Goal: Task Accomplishment & Management: Manage account settings

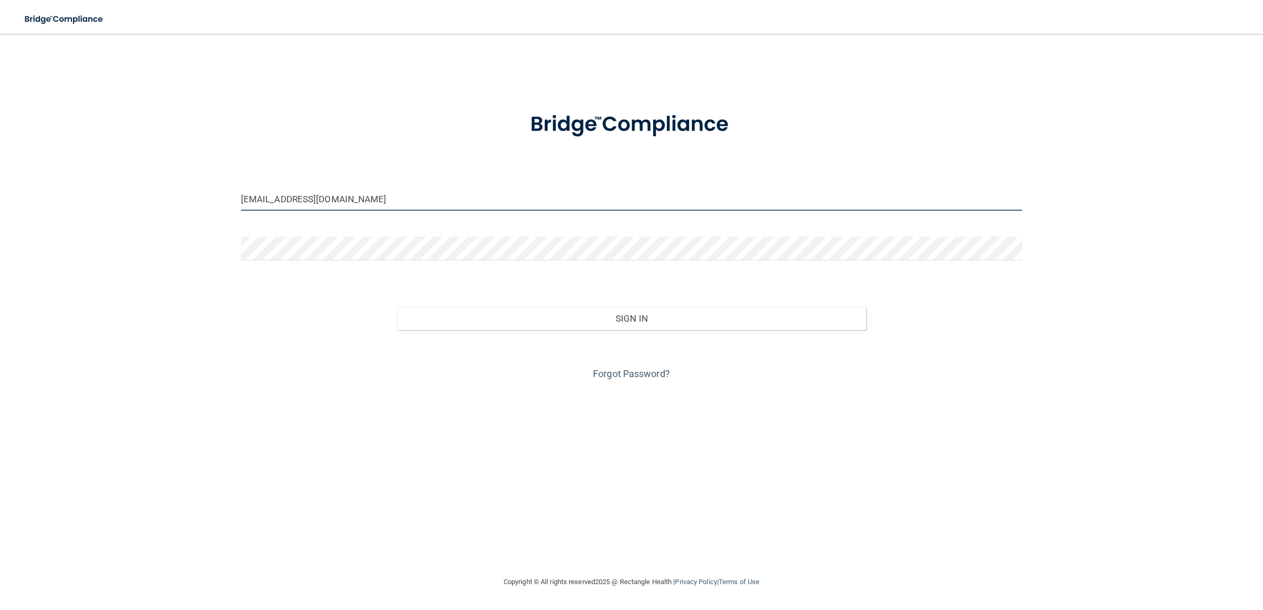
drag, startPoint x: 341, startPoint y: 199, endPoint x: 215, endPoint y: 196, distance: 126.4
click at [215, 196] on div "[EMAIL_ADDRESS][DOMAIN_NAME] Invalid email/password. You don't have permission …" at bounding box center [631, 304] width 1221 height 521
click at [374, 202] on input "[EMAIL_ADDRESS][DOMAIN_NAME]" at bounding box center [631, 199] width 781 height 24
drag, startPoint x: 371, startPoint y: 199, endPoint x: 171, endPoint y: 190, distance: 200.0
click at [171, 190] on div "[EMAIL_ADDRESS][DOMAIN_NAME] Invalid email/password. You don't have permission …" at bounding box center [631, 304] width 1221 height 521
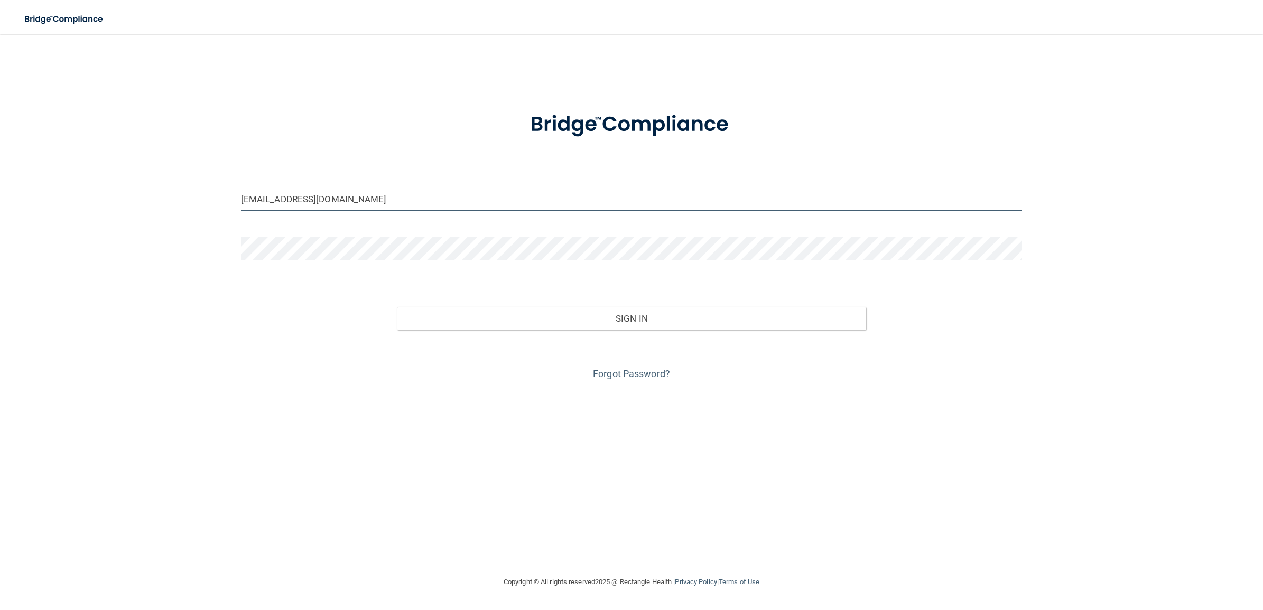
paste input "lpd-beBright@beB"
type input "[EMAIL_ADDRESS][DOMAIN_NAME]"
click at [157, 231] on div "[EMAIL_ADDRESS][DOMAIN_NAME] Invalid email/password. You don't have permission …" at bounding box center [631, 304] width 1221 height 521
click at [211, 244] on div "[EMAIL_ADDRESS][DOMAIN_NAME] Invalid email/password. You don't have permission …" at bounding box center [631, 304] width 1221 height 521
drag, startPoint x: 221, startPoint y: 364, endPoint x: 226, endPoint y: 362, distance: 5.5
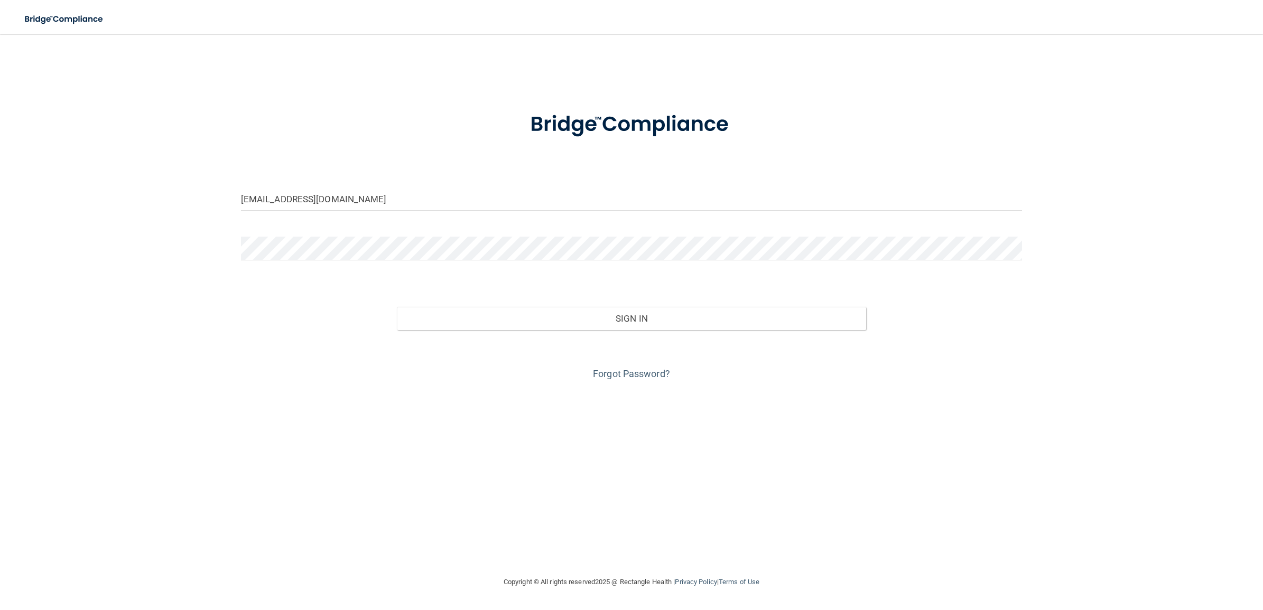
click at [221, 364] on div "[EMAIL_ADDRESS][DOMAIN_NAME] Invalid email/password. You don't have permission …" at bounding box center [631, 304] width 1221 height 521
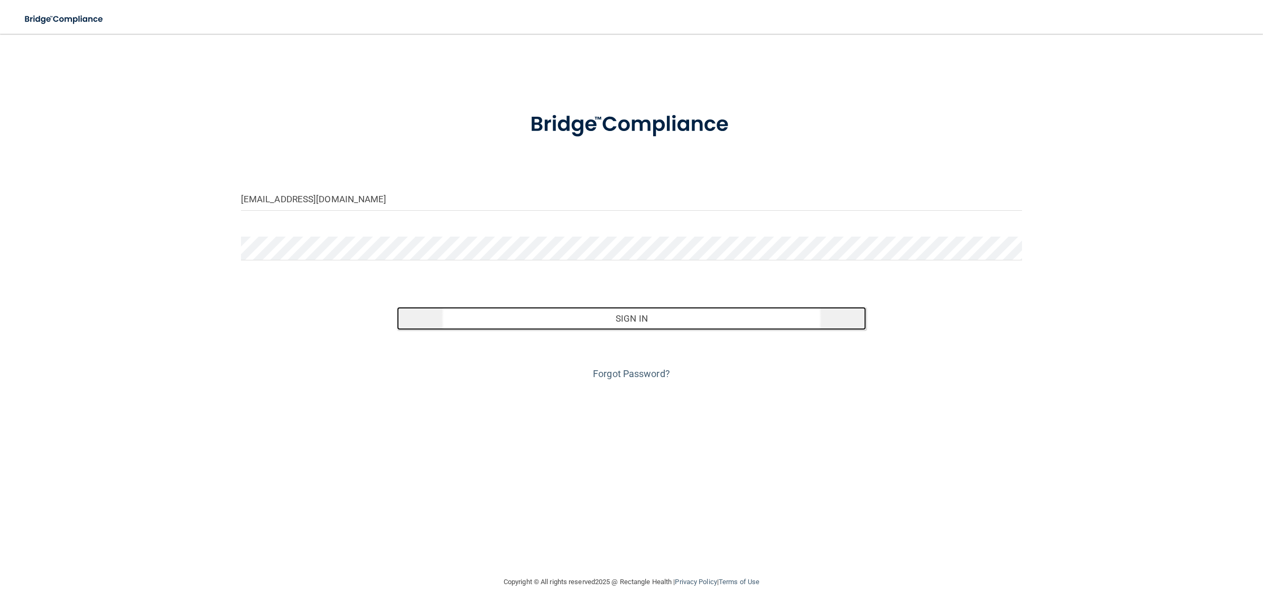
click at [546, 315] on button "Sign In" at bounding box center [631, 318] width 469 height 23
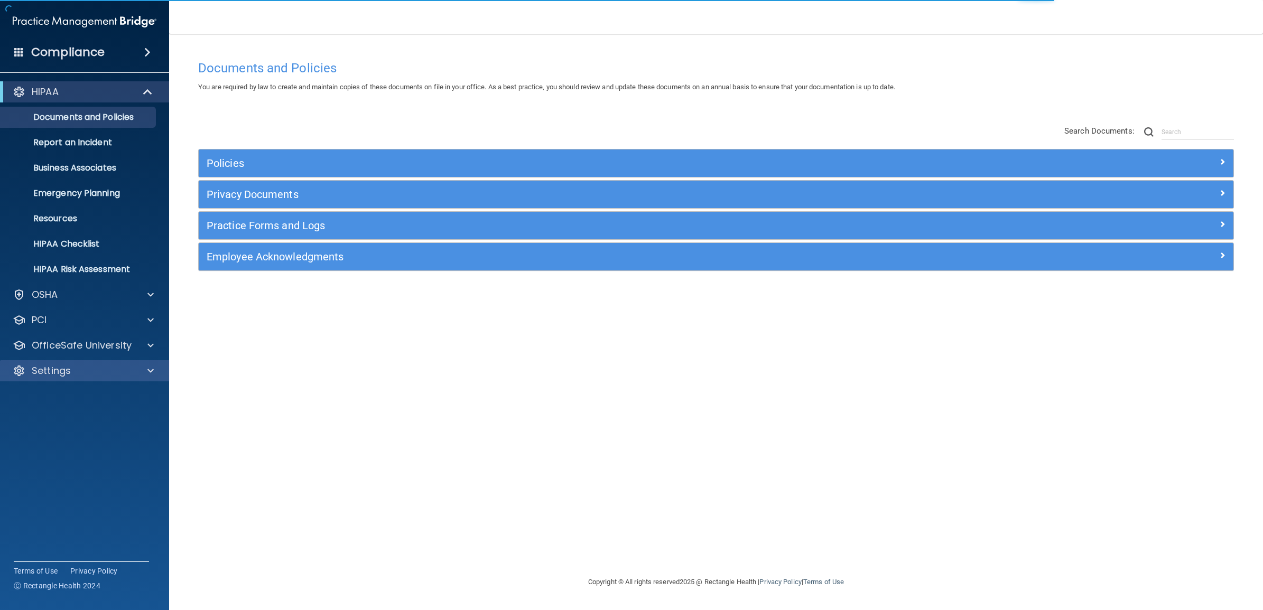
click at [112, 364] on div "Settings" at bounding box center [85, 370] width 170 height 21
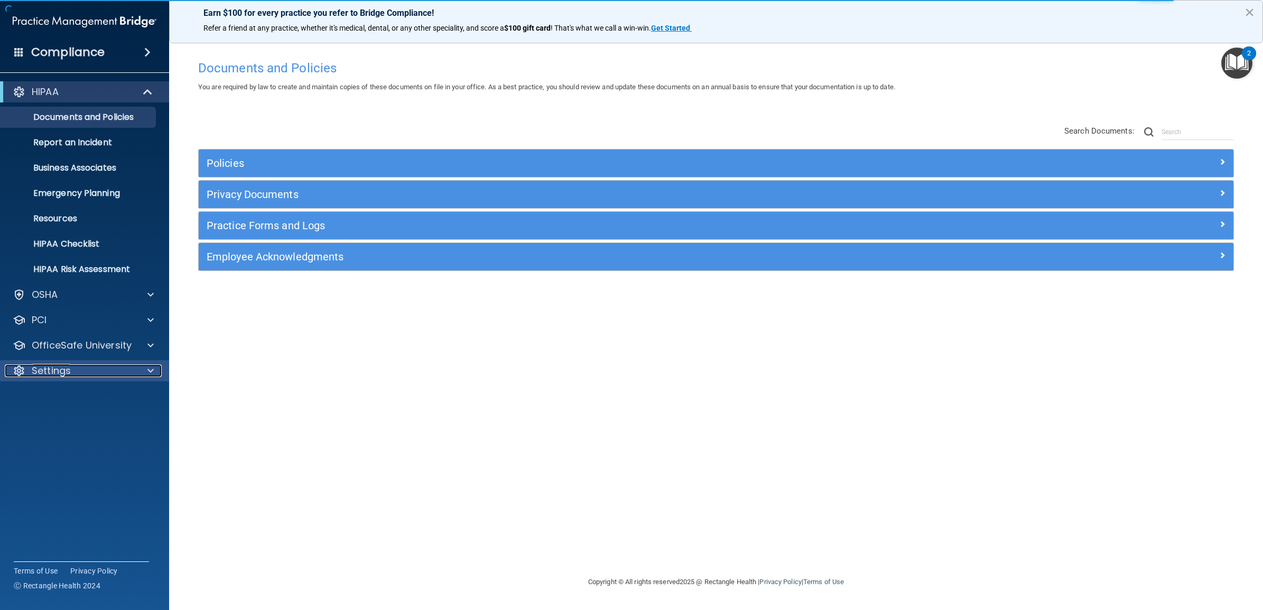
click at [148, 369] on span at bounding box center [150, 371] width 6 height 13
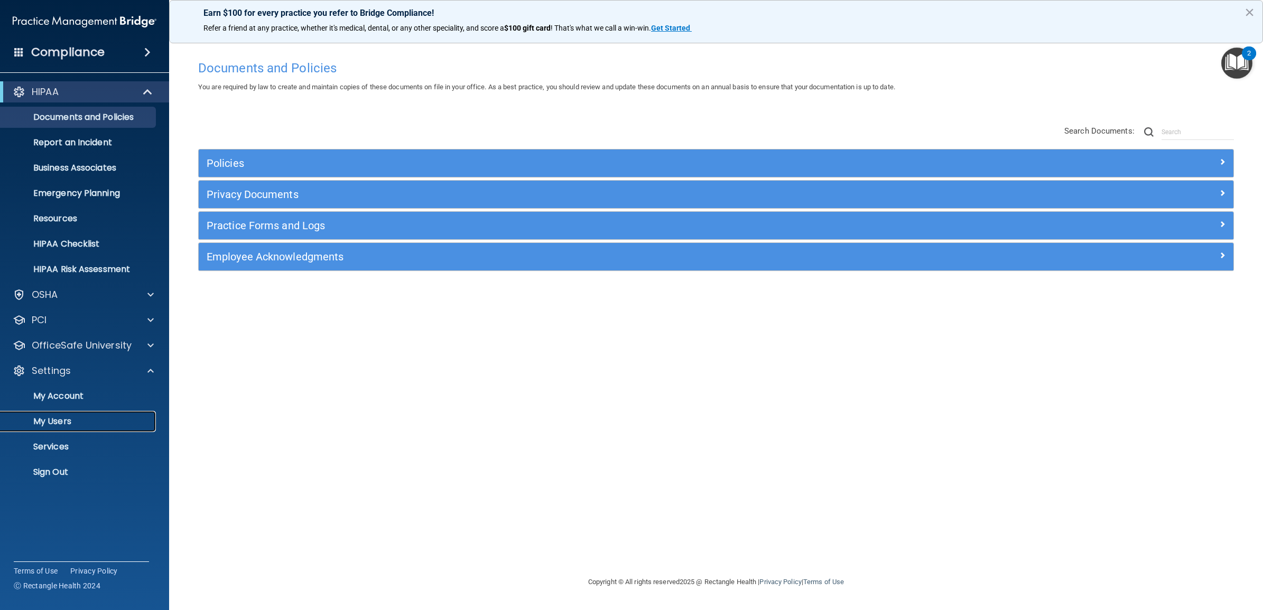
click at [54, 419] on p "My Users" at bounding box center [79, 422] width 144 height 11
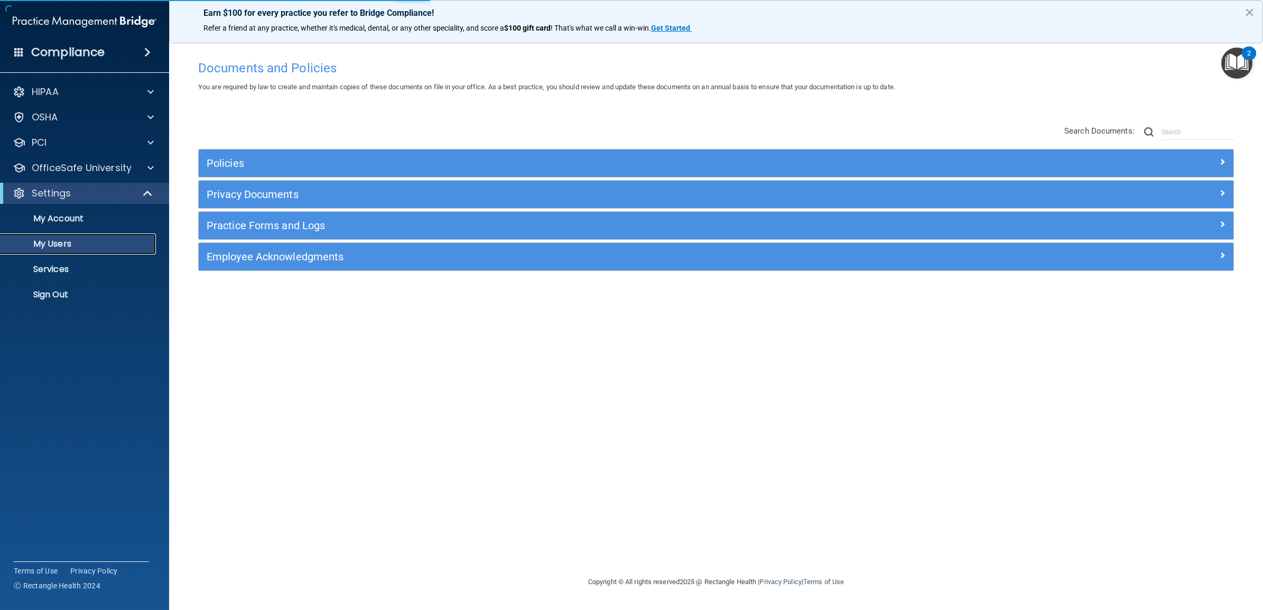
select select "20"
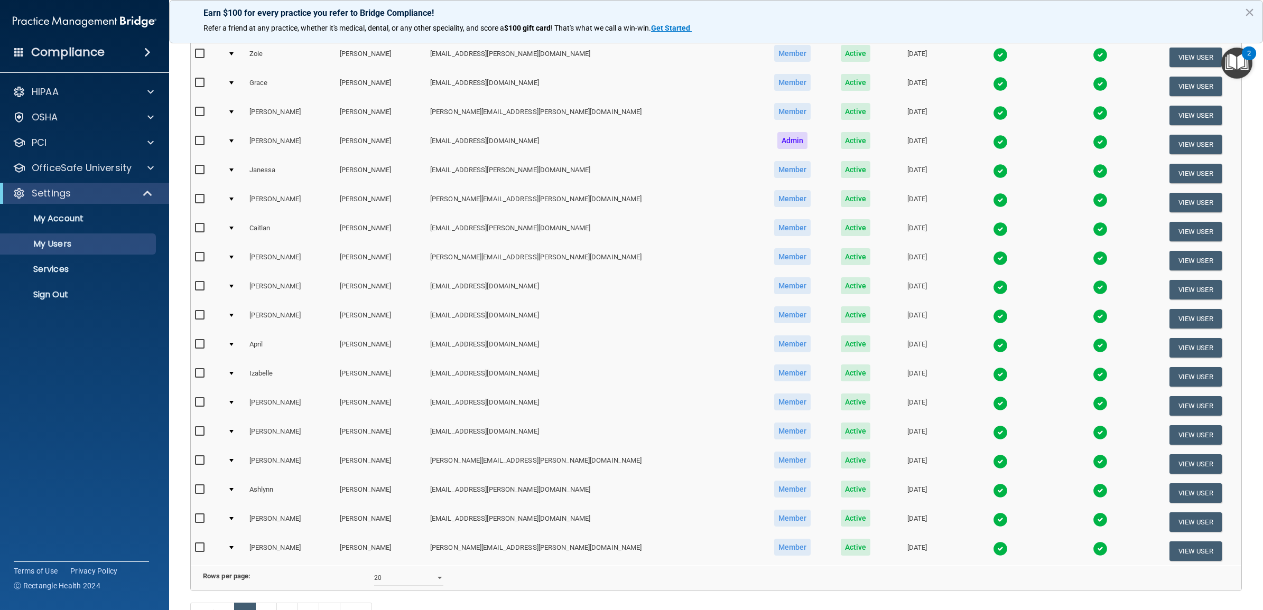
scroll to position [263, 0]
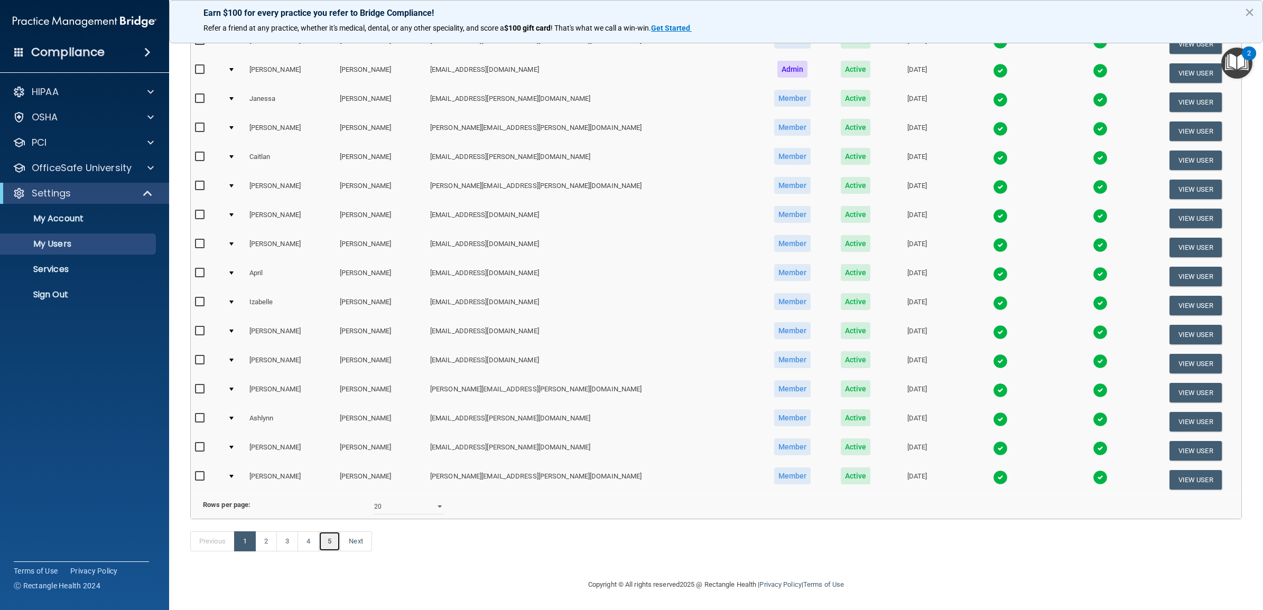
click at [333, 542] on link "5" at bounding box center [330, 542] width 22 height 20
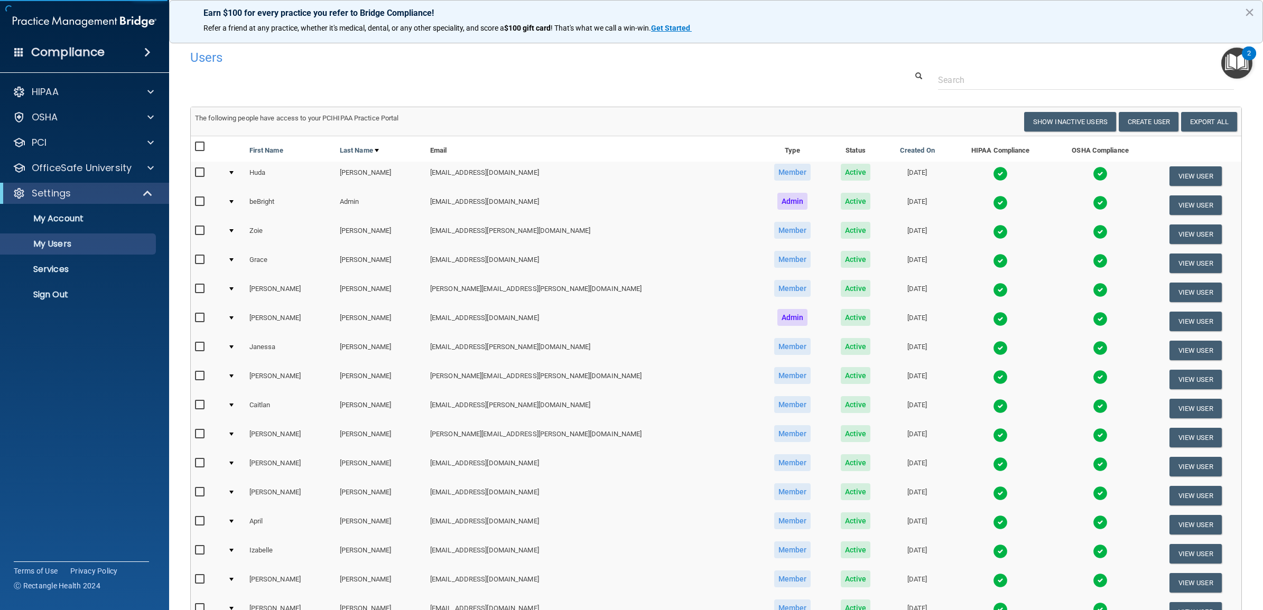
select select "20"
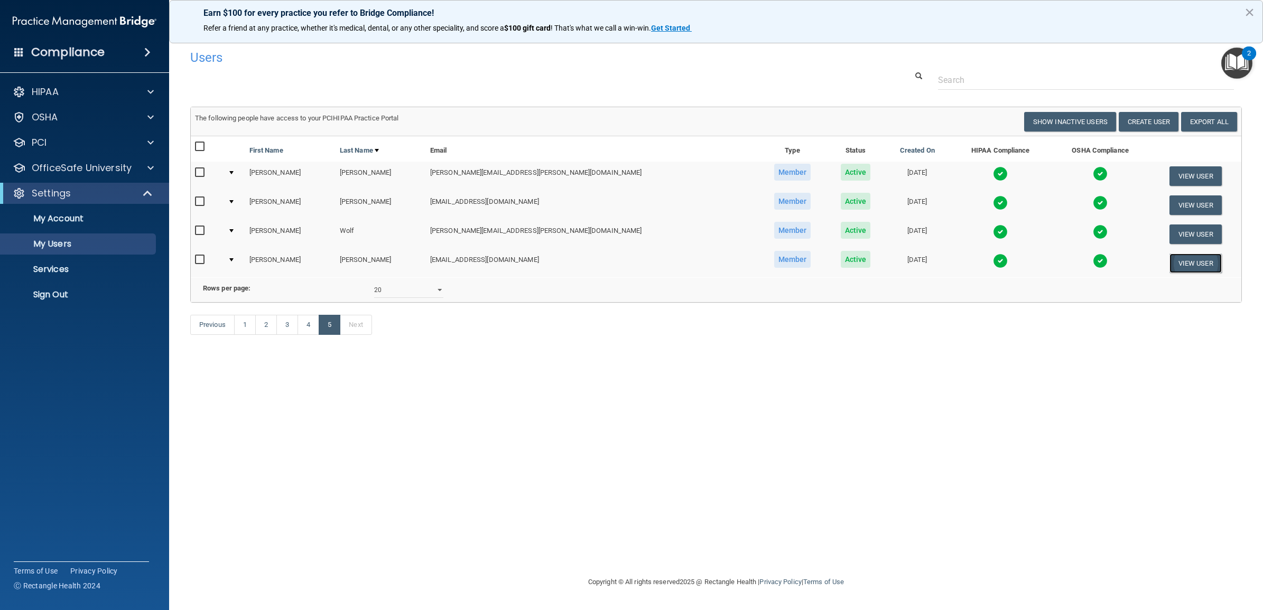
click at [1172, 262] on button "View User" at bounding box center [1196, 264] width 52 height 20
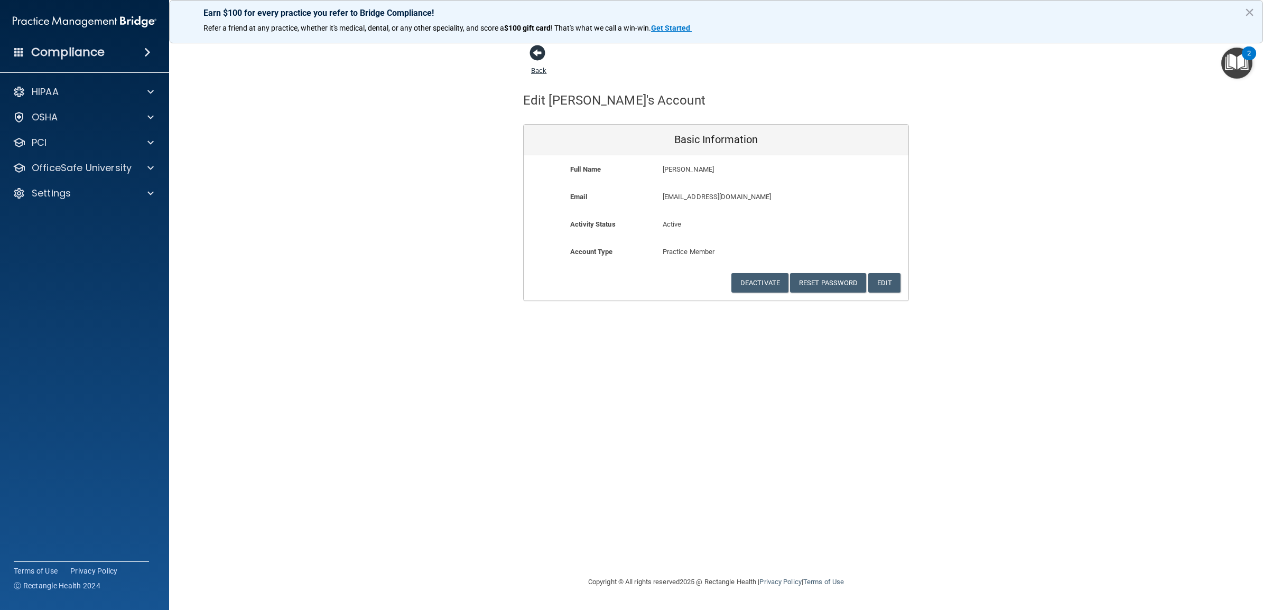
click at [535, 66] on link "Back" at bounding box center [538, 64] width 15 height 21
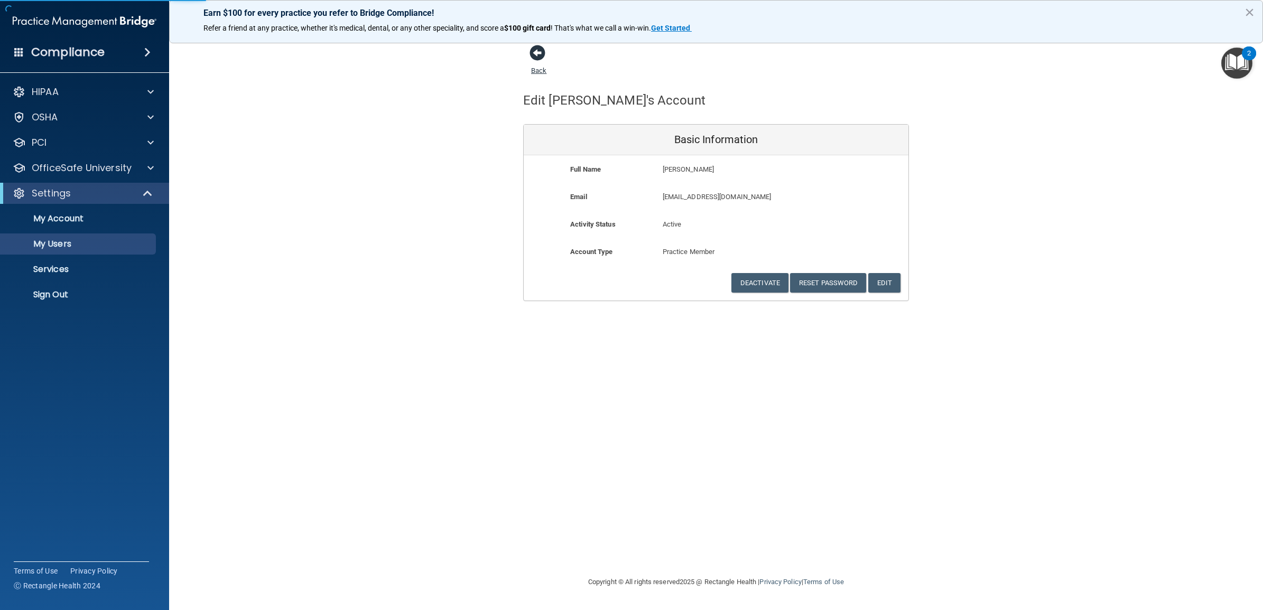
select select "20"
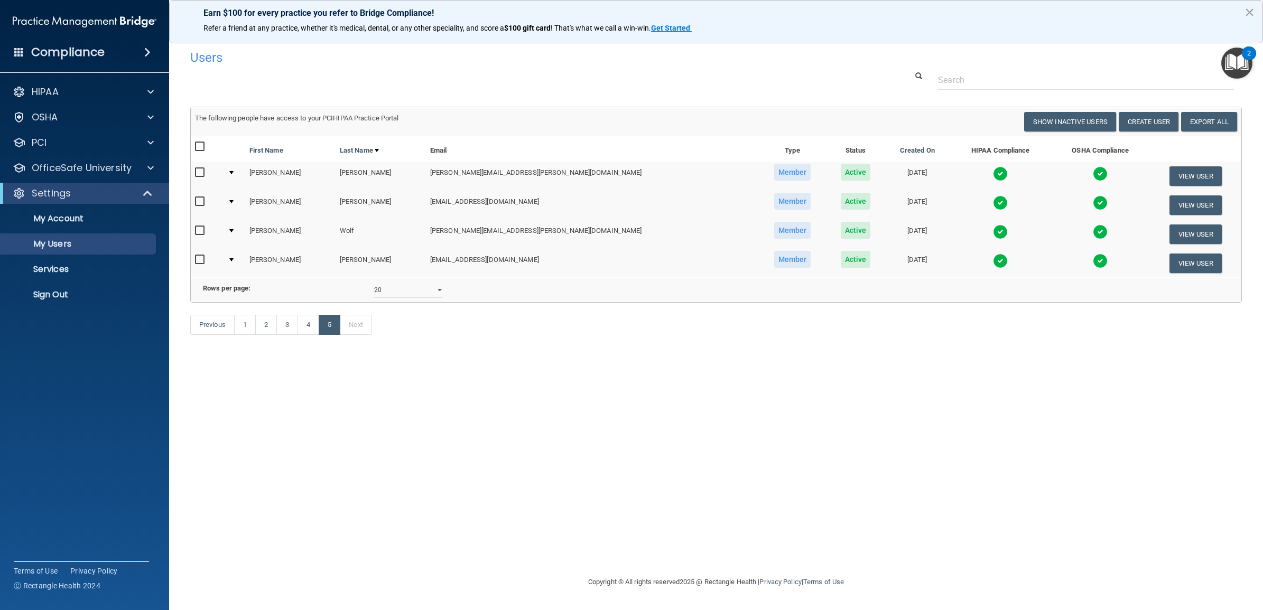
click at [199, 260] on input "checkbox" at bounding box center [201, 260] width 12 height 8
checkbox input "true"
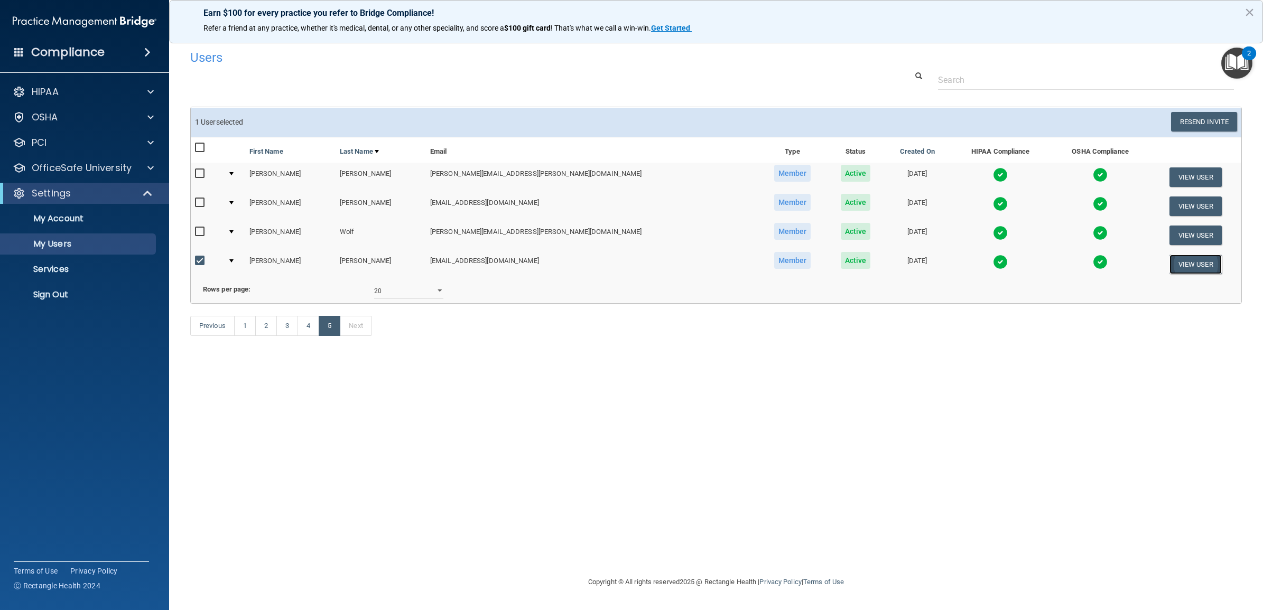
click at [1179, 260] on button "View User" at bounding box center [1196, 265] width 52 height 20
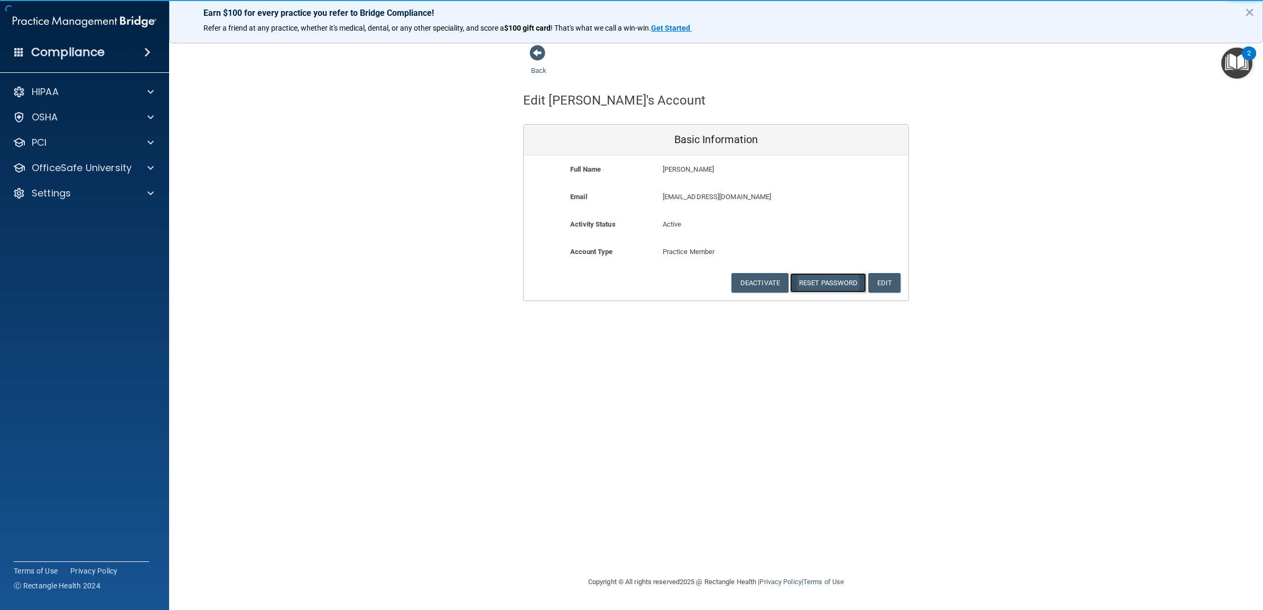
click at [825, 281] on button "Reset Password" at bounding box center [828, 283] width 76 height 20
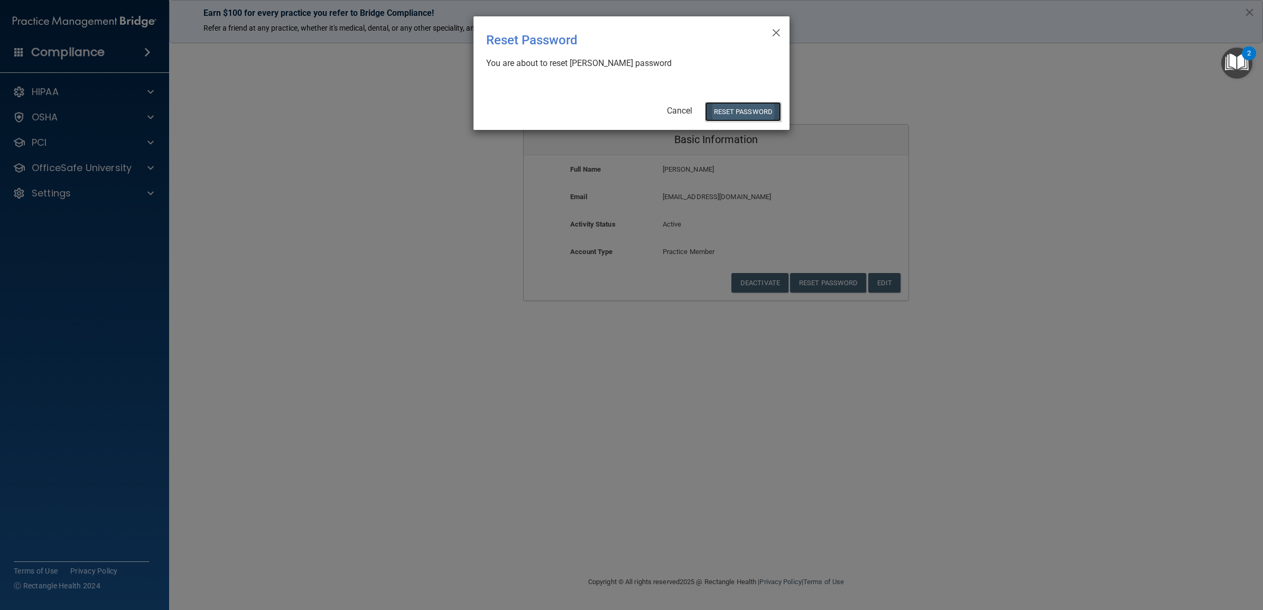
click at [749, 114] on button "Reset Password" at bounding box center [743, 112] width 76 height 20
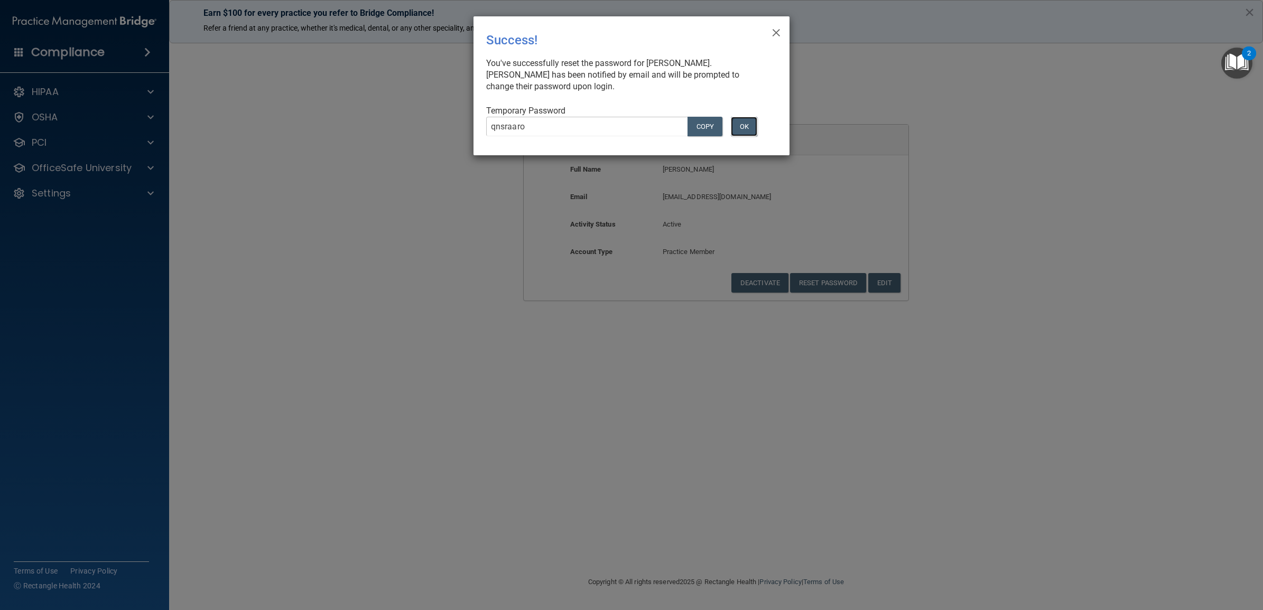
click at [747, 125] on button "OK" at bounding box center [744, 127] width 26 height 20
